Goal: Check status: Check status

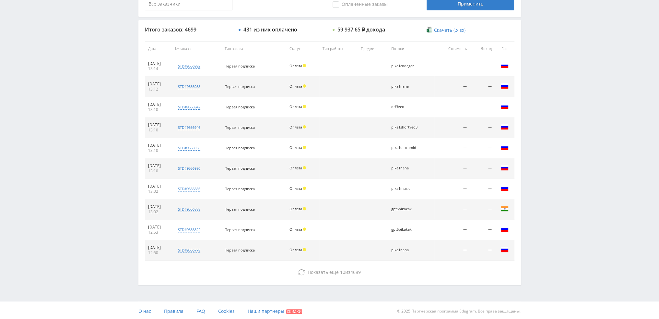
scroll to position [224, 0]
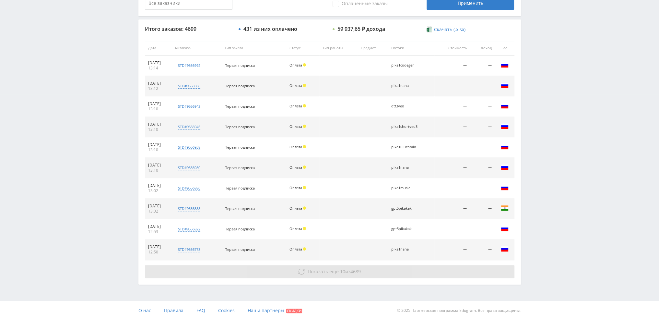
click at [313, 271] on span "Показать ещё" at bounding box center [323, 271] width 31 height 6
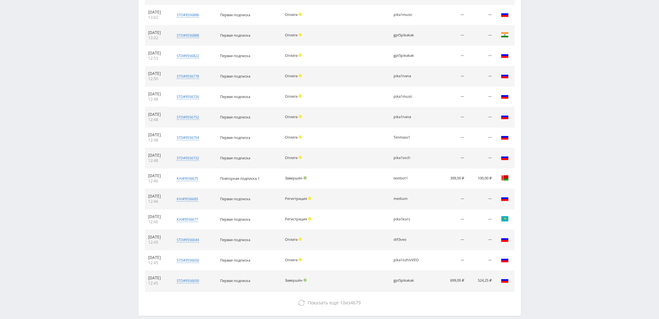
scroll to position [419, 0]
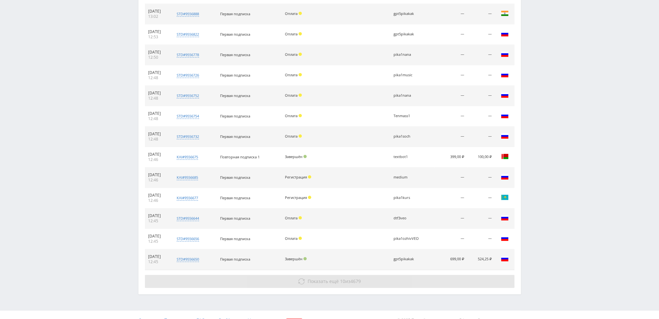
click at [345, 278] on span "Показать ещё 10 из 4679" at bounding box center [334, 281] width 53 height 6
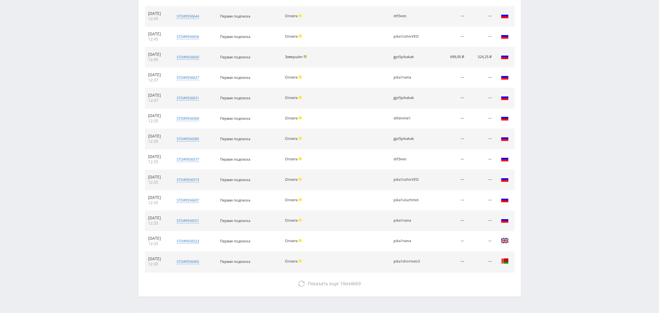
scroll to position [631, 0]
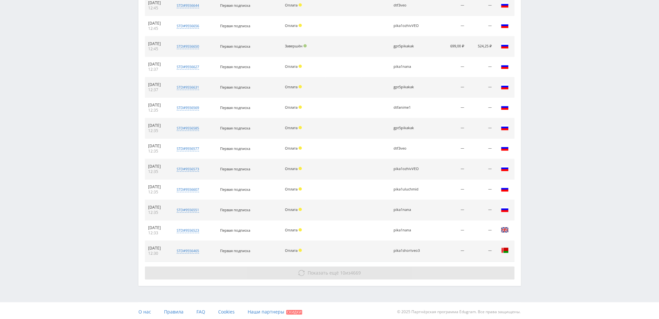
click at [364, 271] on button "Показать ещё 10 из 4669" at bounding box center [329, 272] width 369 height 13
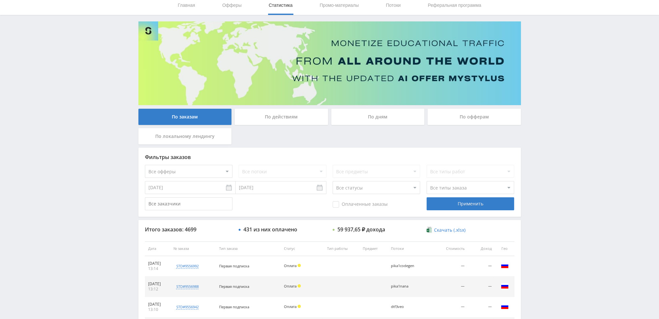
scroll to position [16, 0]
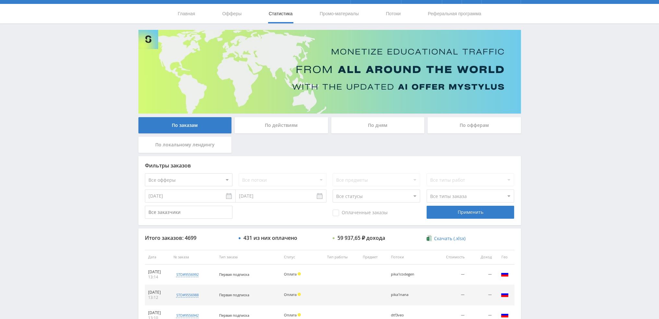
click at [397, 123] on div "По дням" at bounding box center [377, 125] width 93 height 16
click at [0, 0] on input "По дням" at bounding box center [0, 0] width 0 height 0
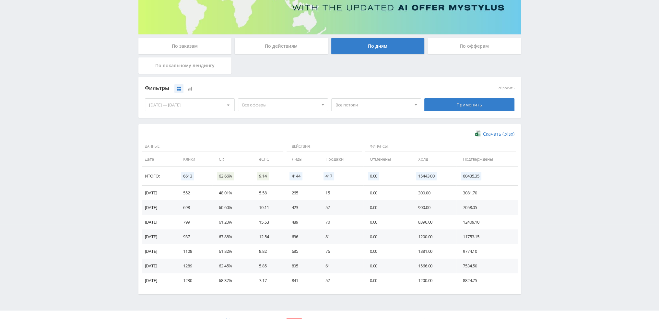
scroll to position [97, 0]
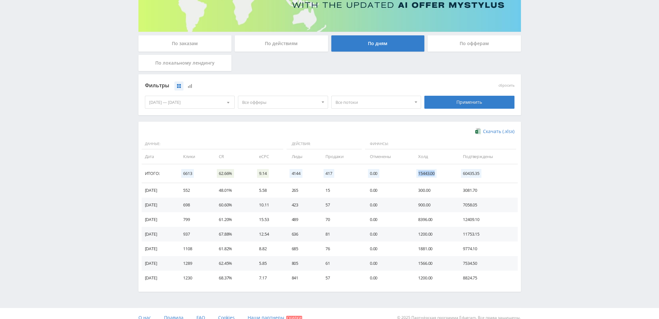
drag, startPoint x: 419, startPoint y: 173, endPoint x: 442, endPoint y: 173, distance: 23.7
click at [442, 173] on td "15443.00" at bounding box center [434, 173] width 45 height 19
click at [437, 173] on span "15443.00" at bounding box center [426, 173] width 20 height 9
click at [433, 172] on span "15443.00" at bounding box center [426, 173] width 20 height 9
click at [424, 174] on span "15443.00" at bounding box center [426, 173] width 20 height 9
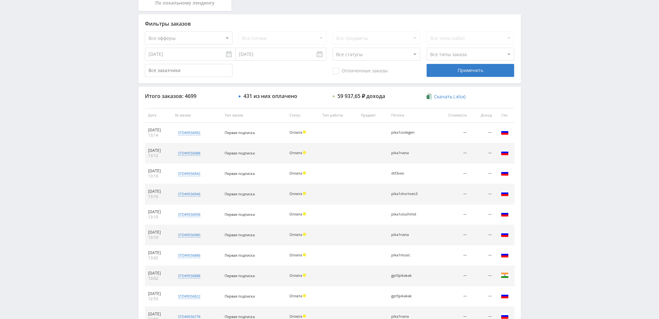
scroll to position [224, 0]
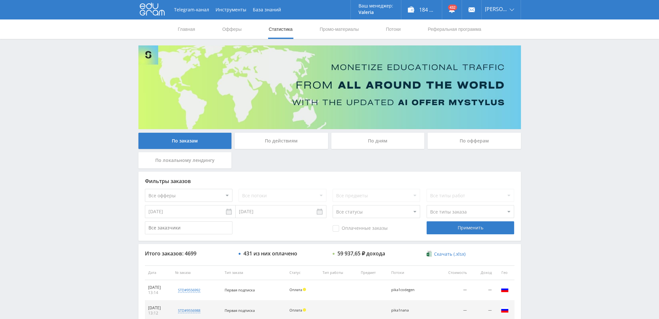
click at [390, 132] on div "По заказам По действиям По дням По офферам По локальному лендингу Фильтры заказ…" at bounding box center [329, 276] width 389 height 463
click at [385, 141] on div "По дням" at bounding box center [377, 141] width 93 height 16
click at [0, 0] on input "По дням" at bounding box center [0, 0] width 0 height 0
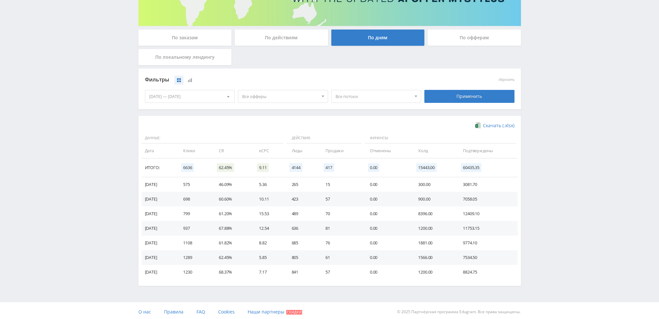
scroll to position [105, 0]
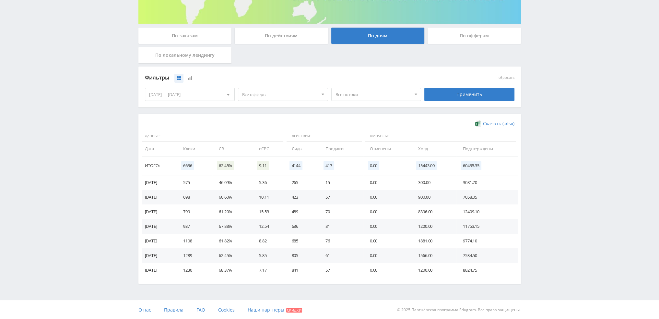
click at [186, 39] on div "По заказам" at bounding box center [184, 36] width 93 height 16
click at [0, 0] on input "По заказам" at bounding box center [0, 0] width 0 height 0
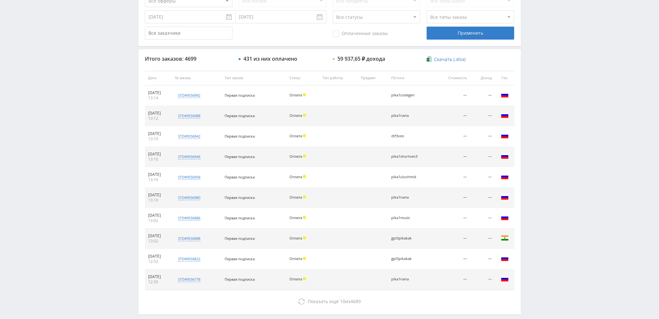
scroll to position [32, 0]
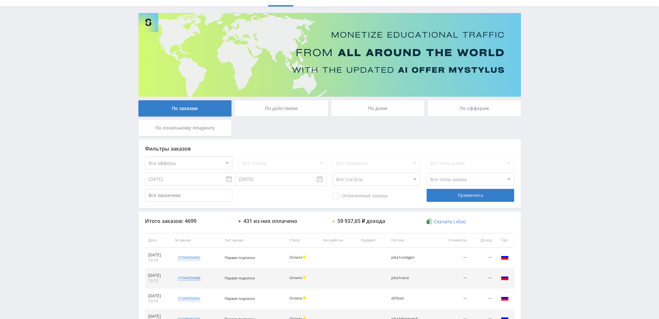
click at [345, 106] on div "По дням" at bounding box center [377, 108] width 93 height 16
click at [0, 0] on input "По дням" at bounding box center [0, 0] width 0 height 0
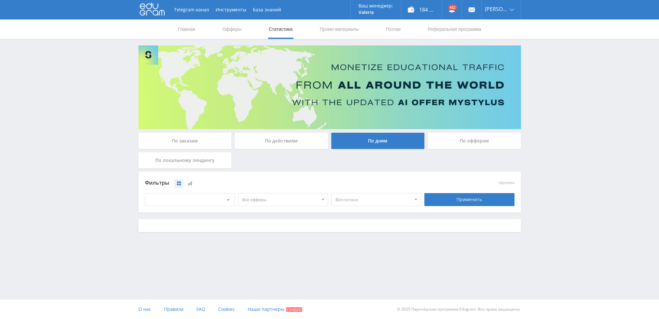
scroll to position [0, 0]
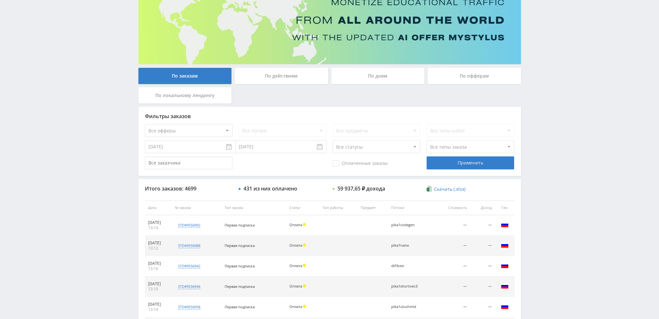
scroll to position [97, 0]
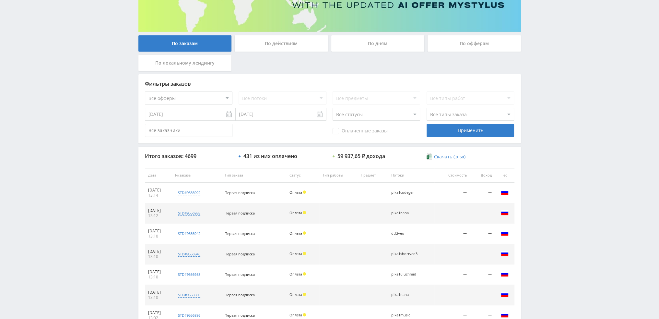
click at [391, 39] on div "По дням" at bounding box center [377, 43] width 93 height 16
click at [0, 0] on input "По дням" at bounding box center [0, 0] width 0 height 0
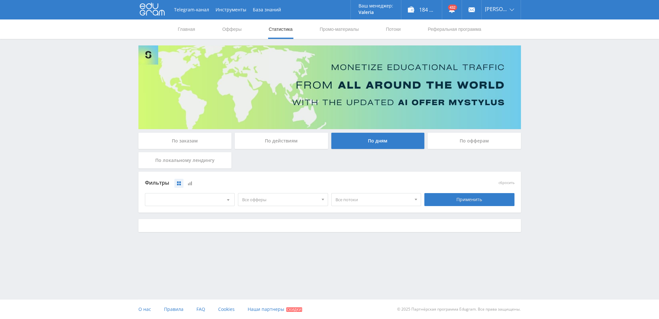
scroll to position [0, 0]
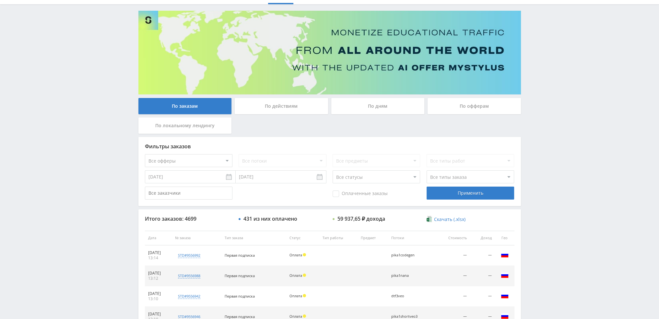
scroll to position [32, 0]
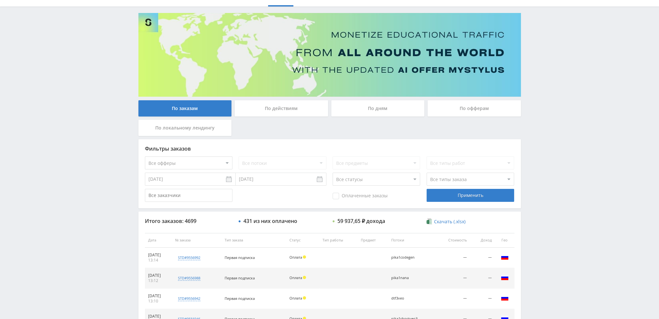
click at [585, 99] on div "Telegram-канал Инструменты База знаний Ваш менеджер: [PERSON_NAME] Online @val_…" at bounding box center [329, 240] width 659 height 544
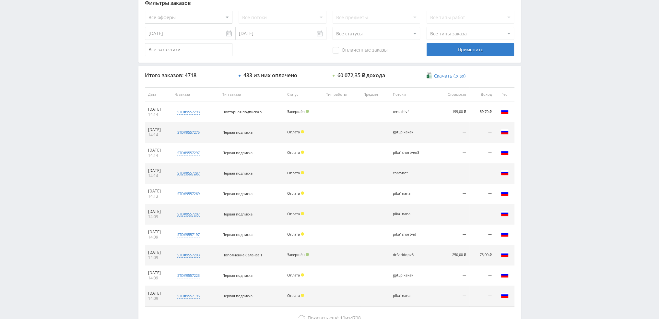
scroll to position [224, 0]
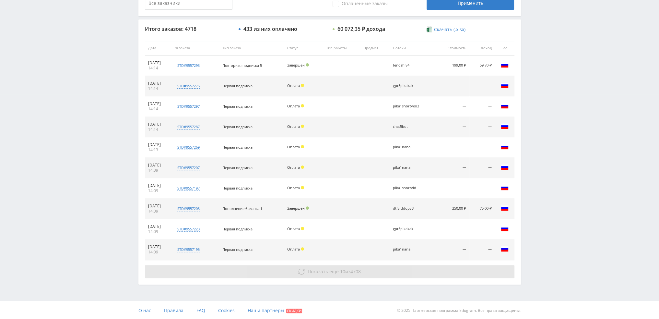
click at [354, 268] on span "4708" at bounding box center [355, 271] width 10 height 6
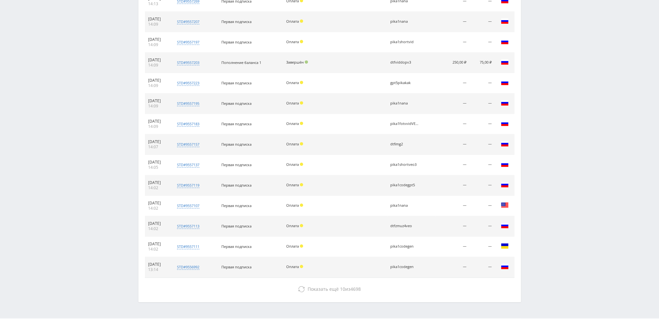
scroll to position [387, 0]
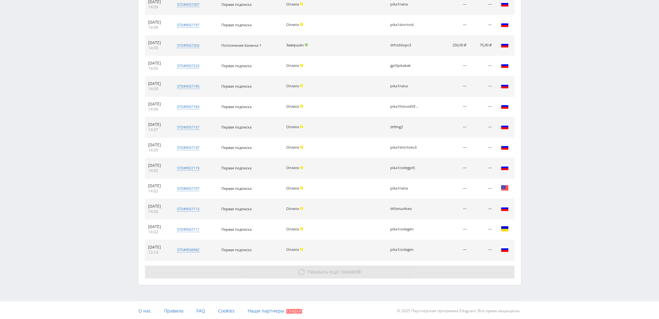
click at [340, 271] on span "10" at bounding box center [342, 271] width 5 height 6
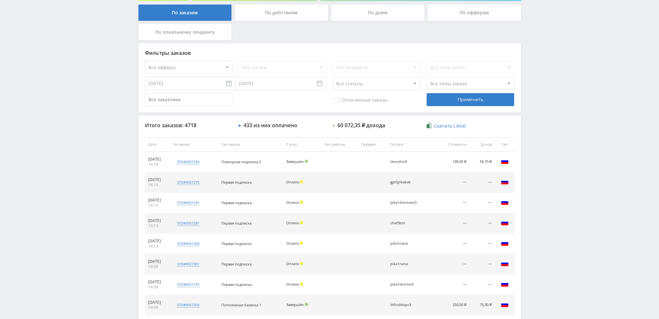
scroll to position [0, 0]
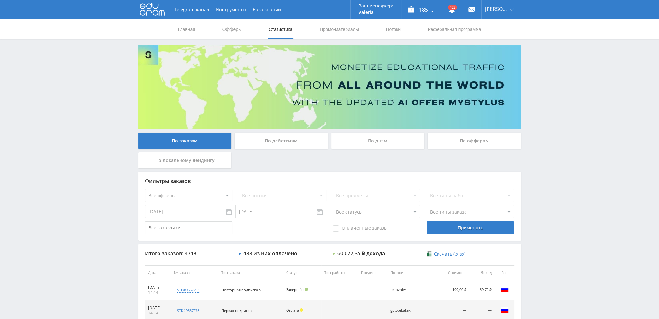
click at [367, 141] on div "По дням" at bounding box center [377, 141] width 93 height 16
click at [0, 0] on input "По дням" at bounding box center [0, 0] width 0 height 0
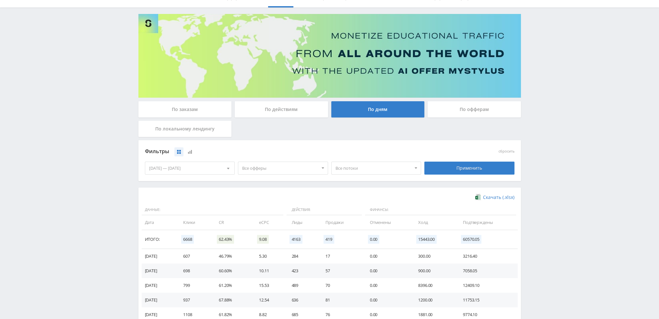
scroll to position [32, 0]
